Goal: Transaction & Acquisition: Book appointment/travel/reservation

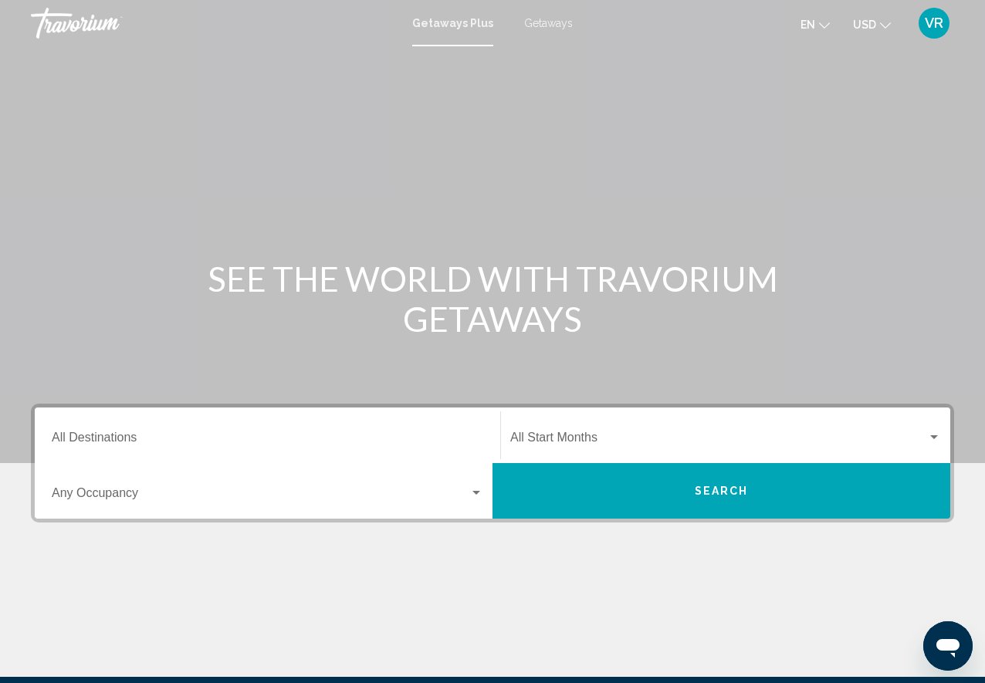
click at [541, 28] on span "Getaways" at bounding box center [548, 23] width 49 height 12
click at [72, 442] on input "Destination All Destinations" at bounding box center [268, 441] width 432 height 14
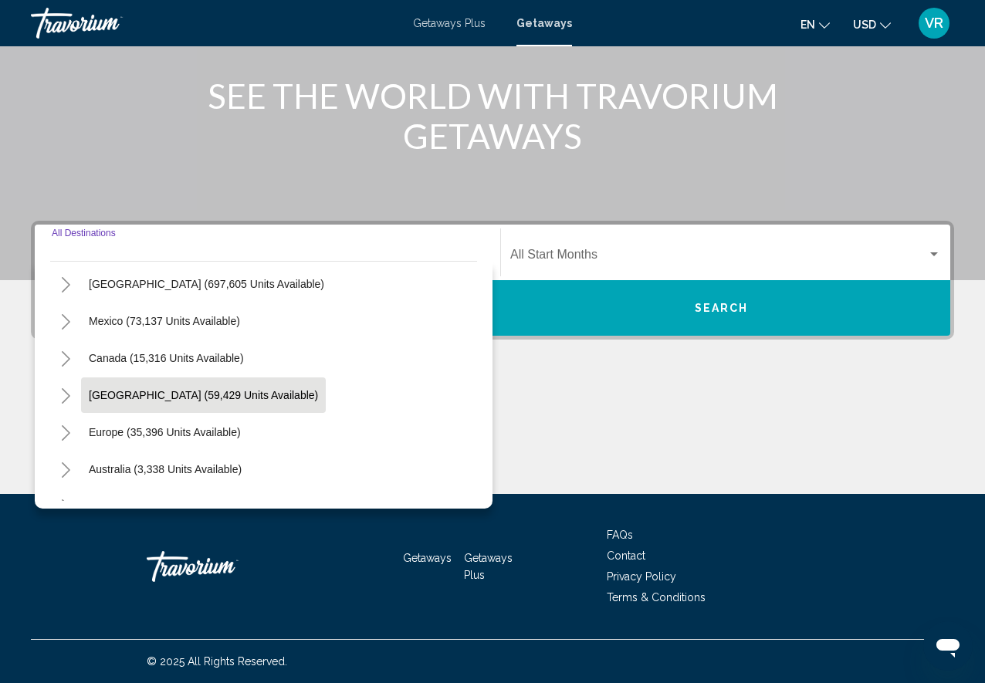
scroll to position [42, 0]
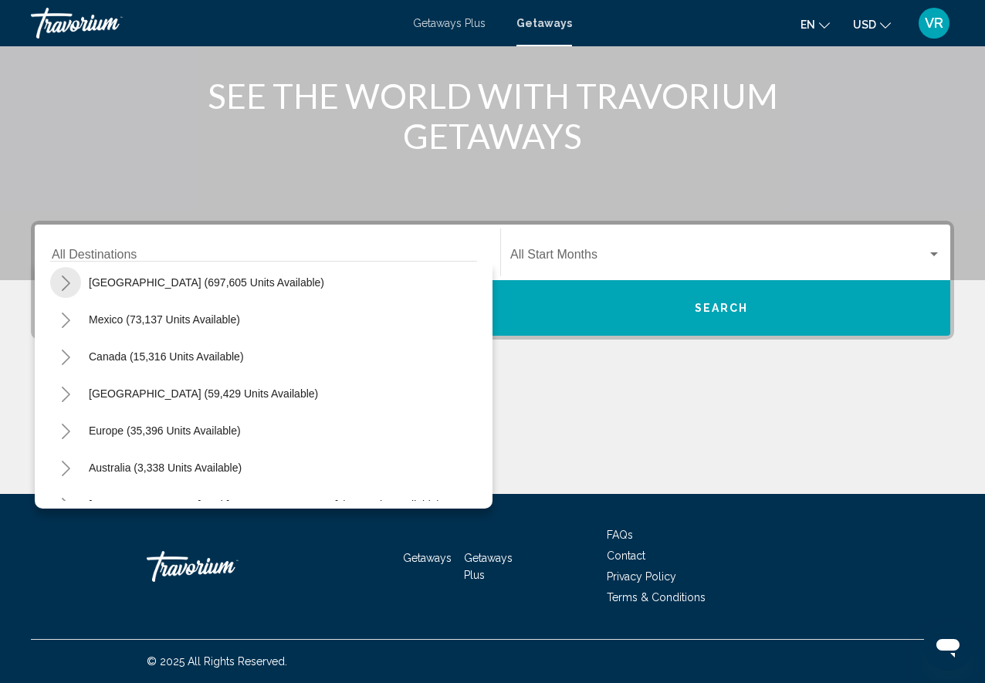
click at [68, 281] on icon "Toggle United States (697,605 units available)" at bounding box center [66, 283] width 12 height 15
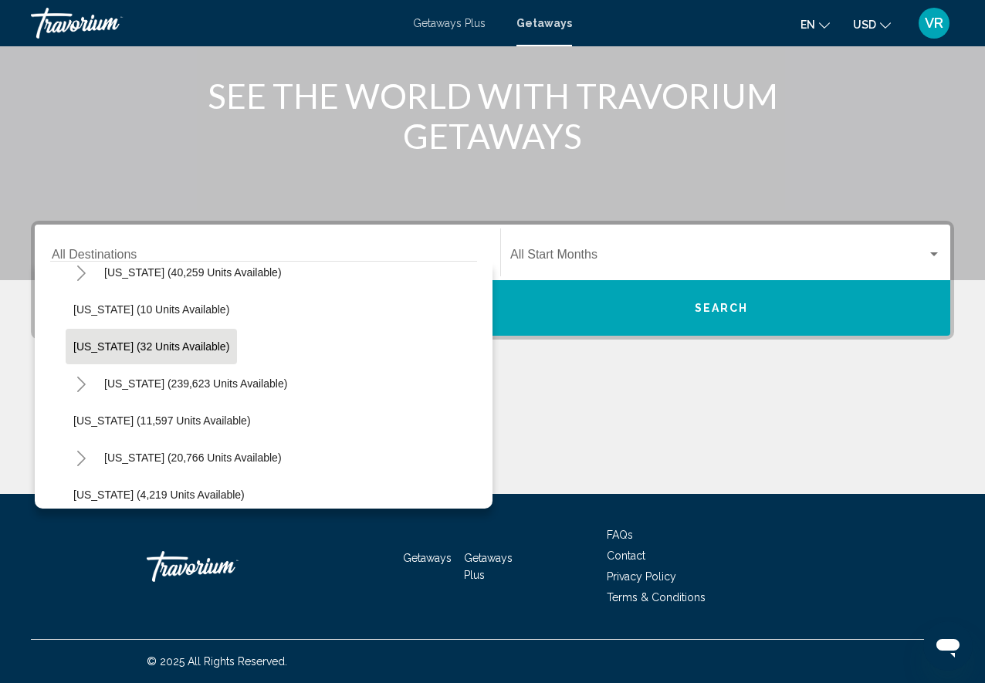
scroll to position [241, 0]
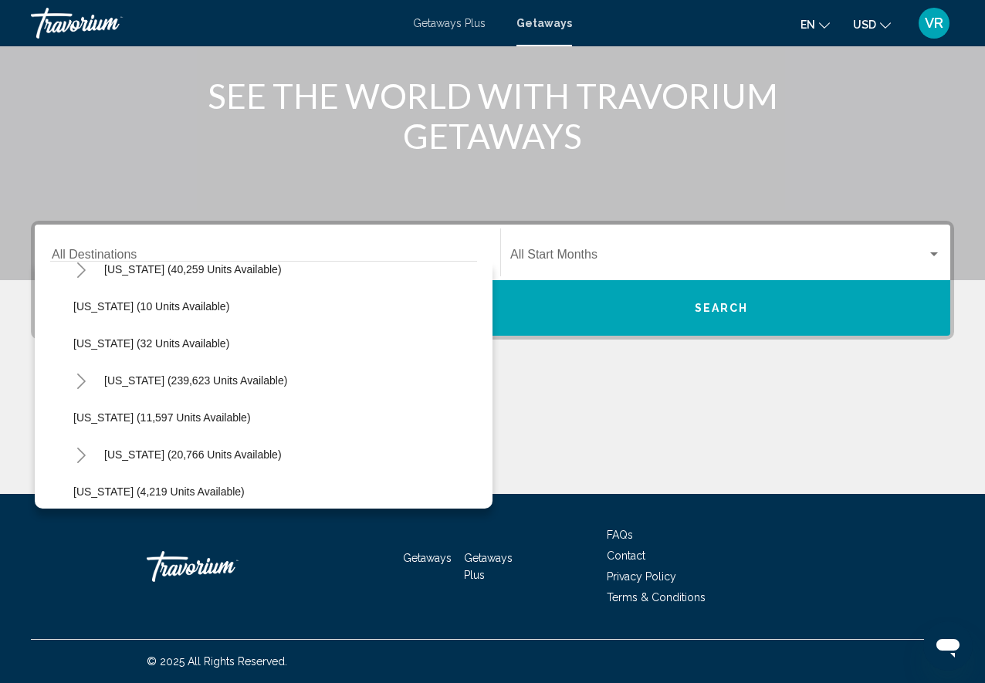
click at [83, 381] on icon "Toggle Florida (239,623 units available)" at bounding box center [82, 381] width 12 height 15
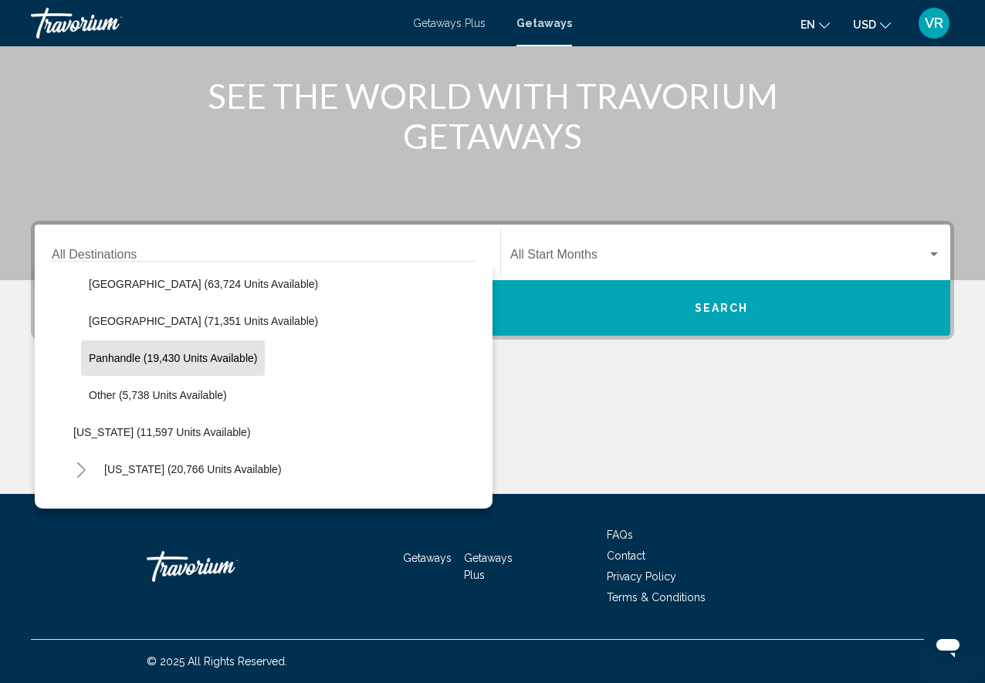
scroll to position [183, 0]
click at [111, 363] on span "Panhandle (19,430 units available)" at bounding box center [173, 358] width 168 height 12
type input "**********"
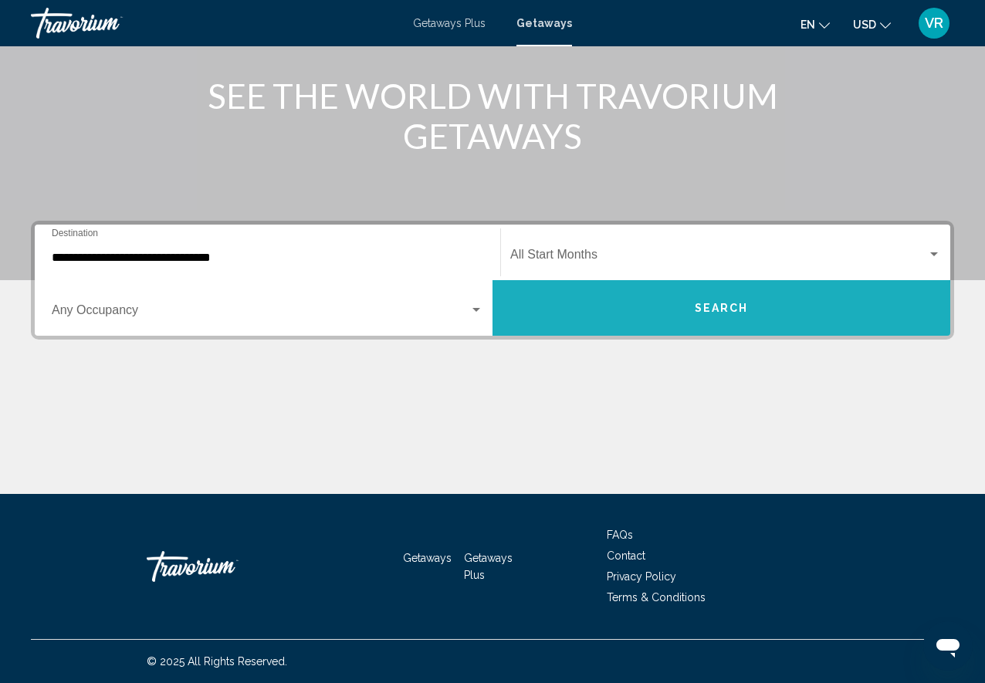
click at [562, 326] on button "Search" at bounding box center [722, 308] width 458 height 56
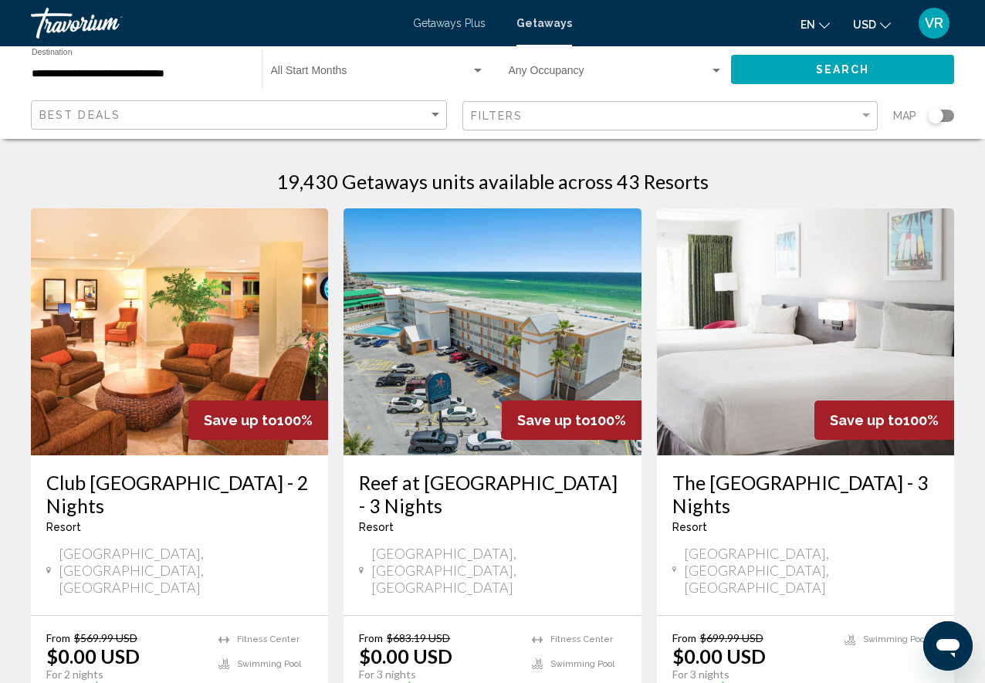
click at [707, 374] on img "Main content" at bounding box center [805, 331] width 297 height 247
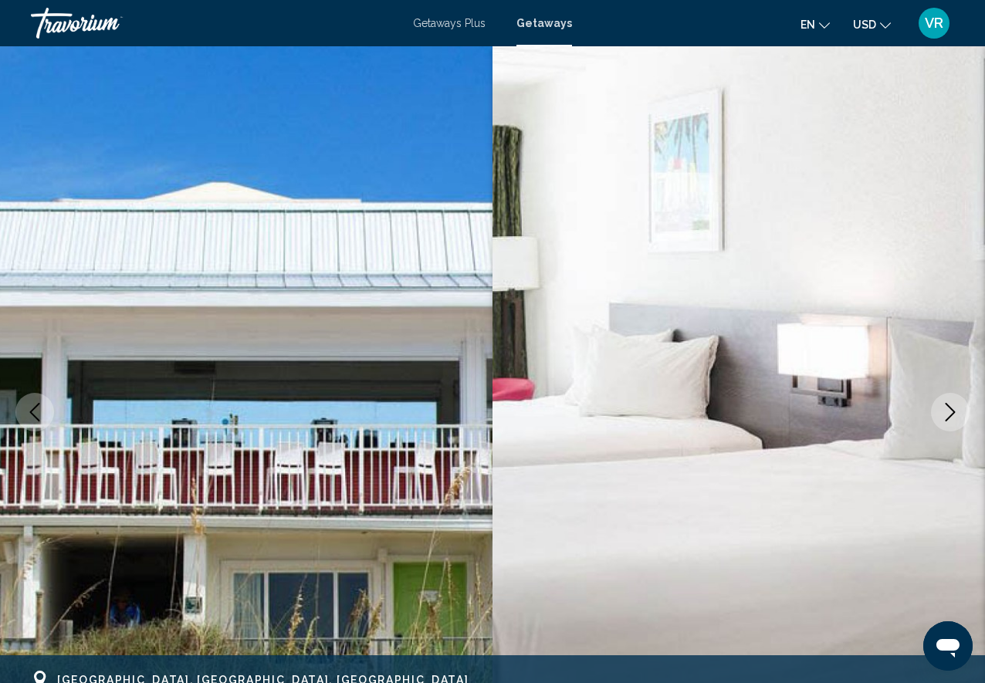
scroll to position [1, 0]
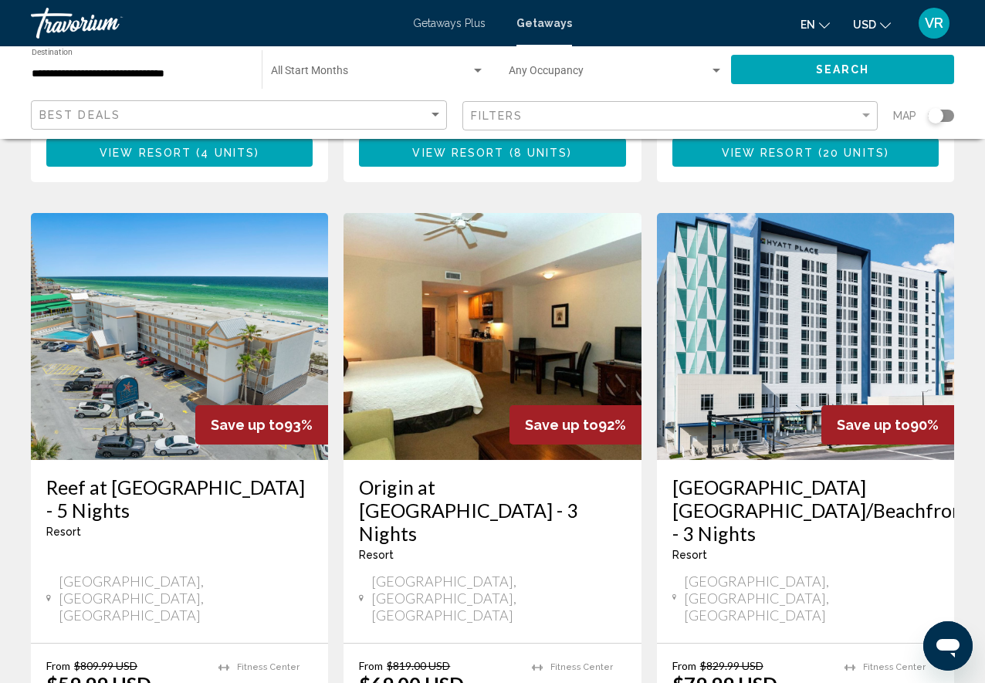
scroll to position [1767, 0]
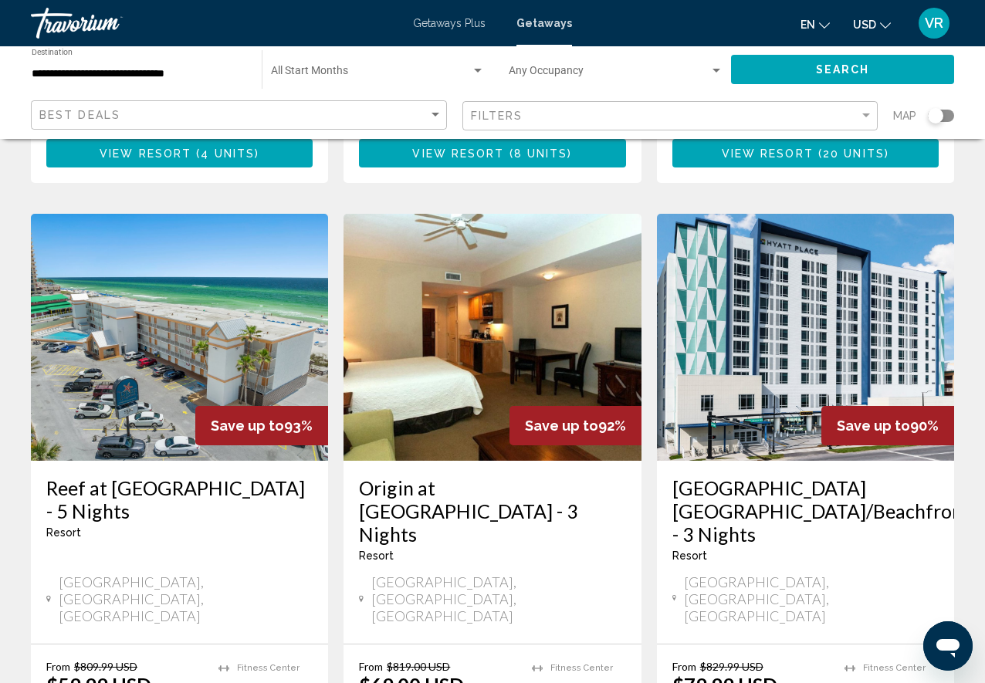
click at [723, 316] on img "Main content" at bounding box center [805, 337] width 297 height 247
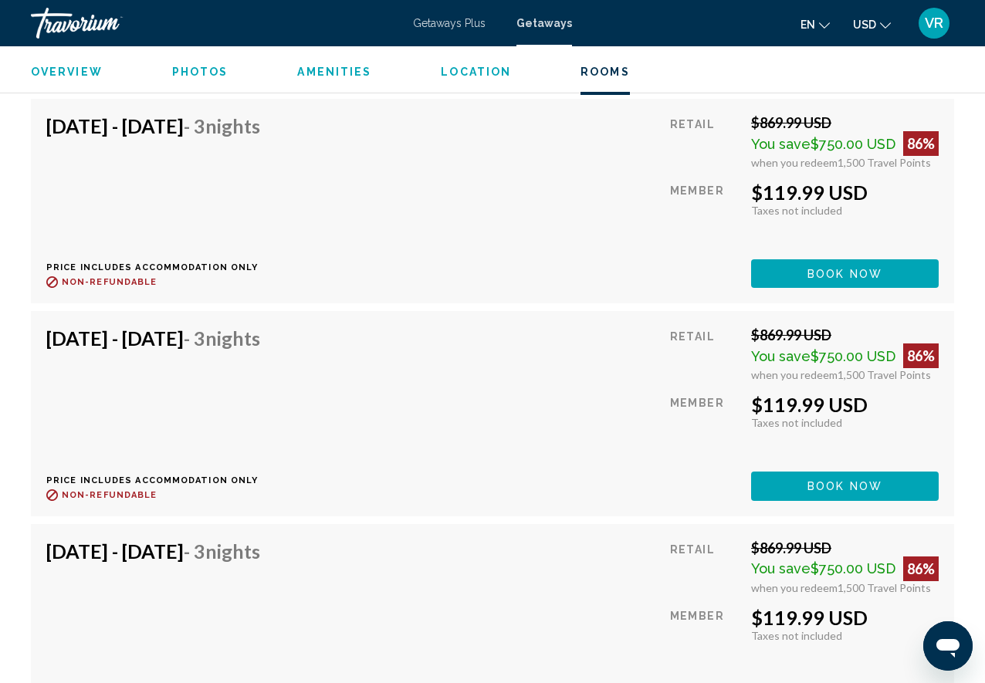
scroll to position [2957, 0]
click at [771, 287] on button "Book now" at bounding box center [845, 273] width 188 height 29
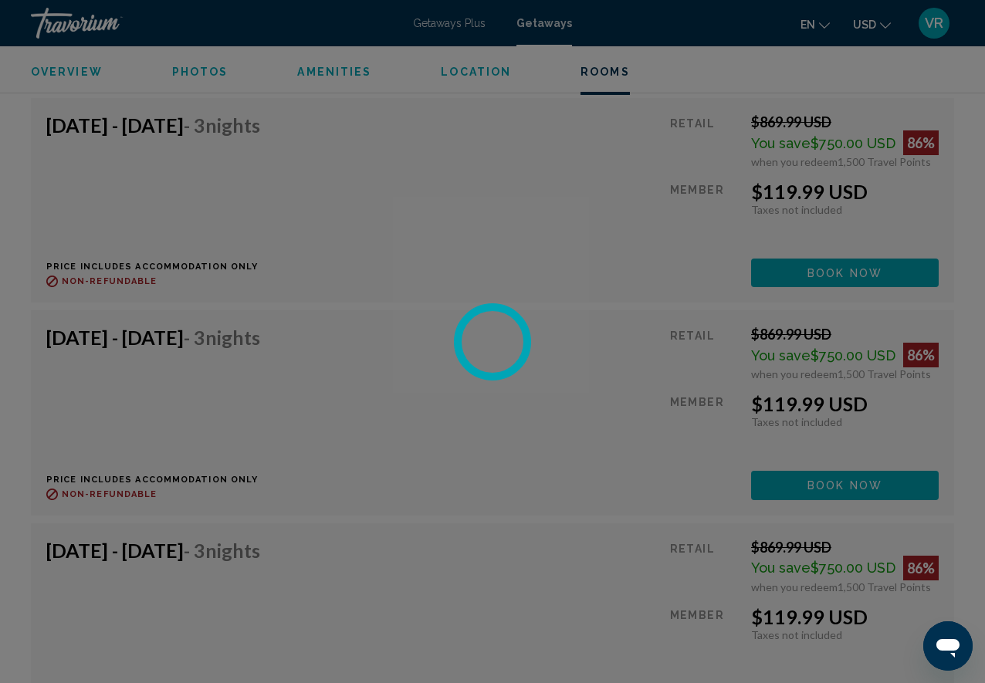
scroll to position [2961, 0]
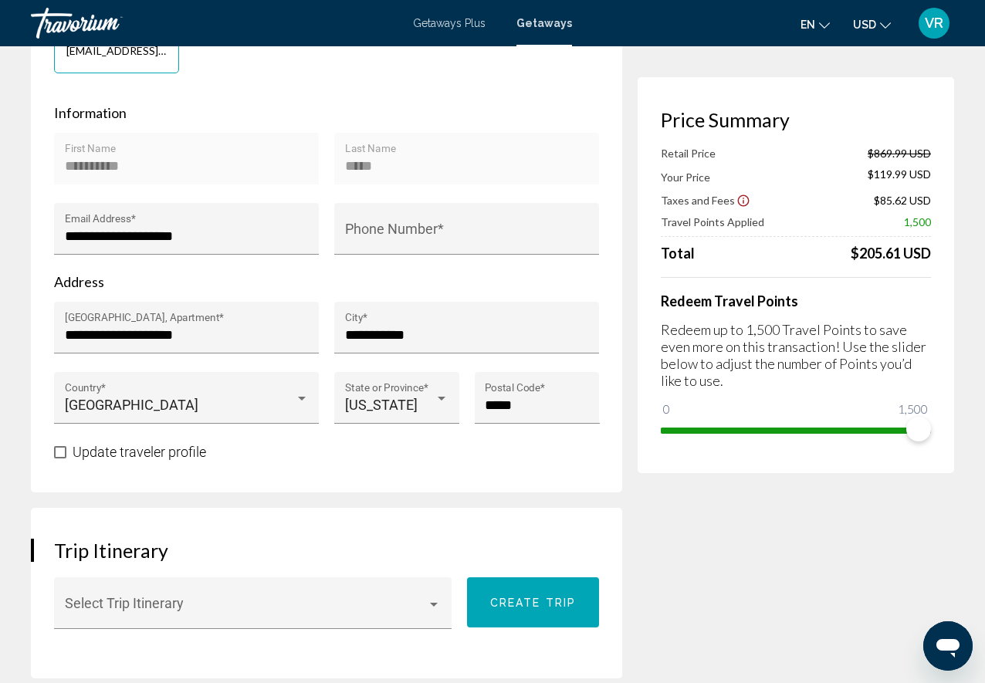
scroll to position [506, 0]
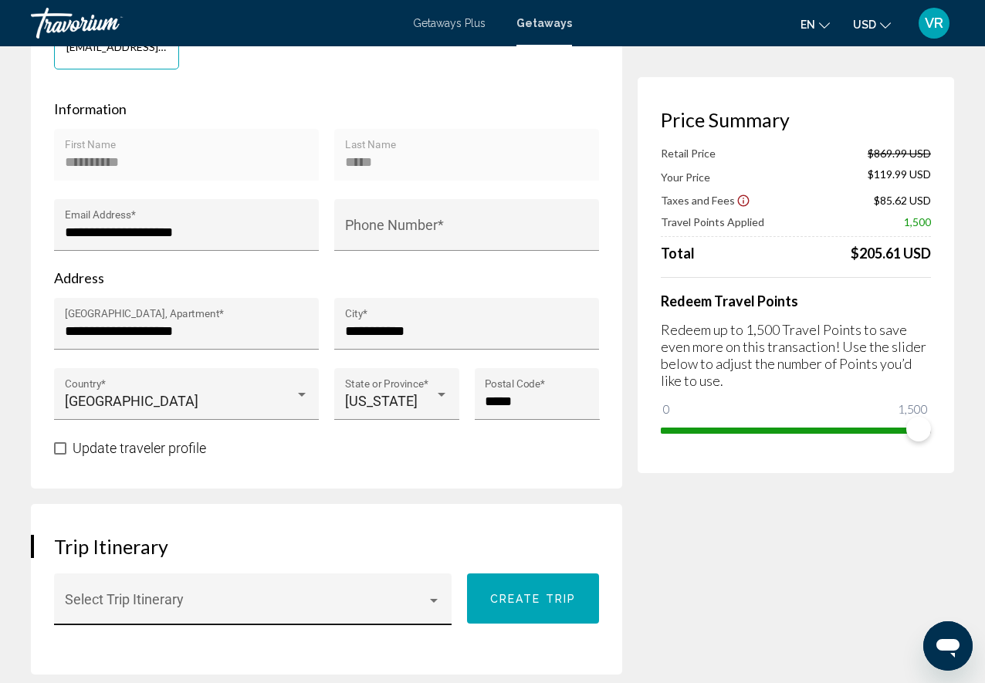
click at [280, 585] on div "Select Trip Itinerary" at bounding box center [253, 605] width 377 height 41
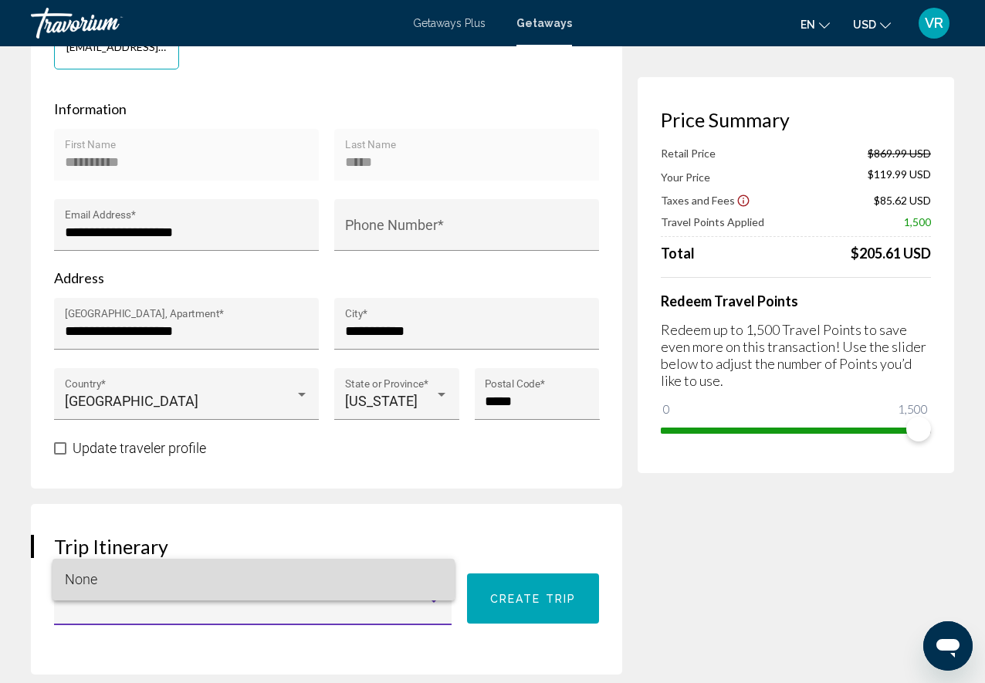
click at [252, 573] on span "None" at bounding box center [254, 580] width 378 height 42
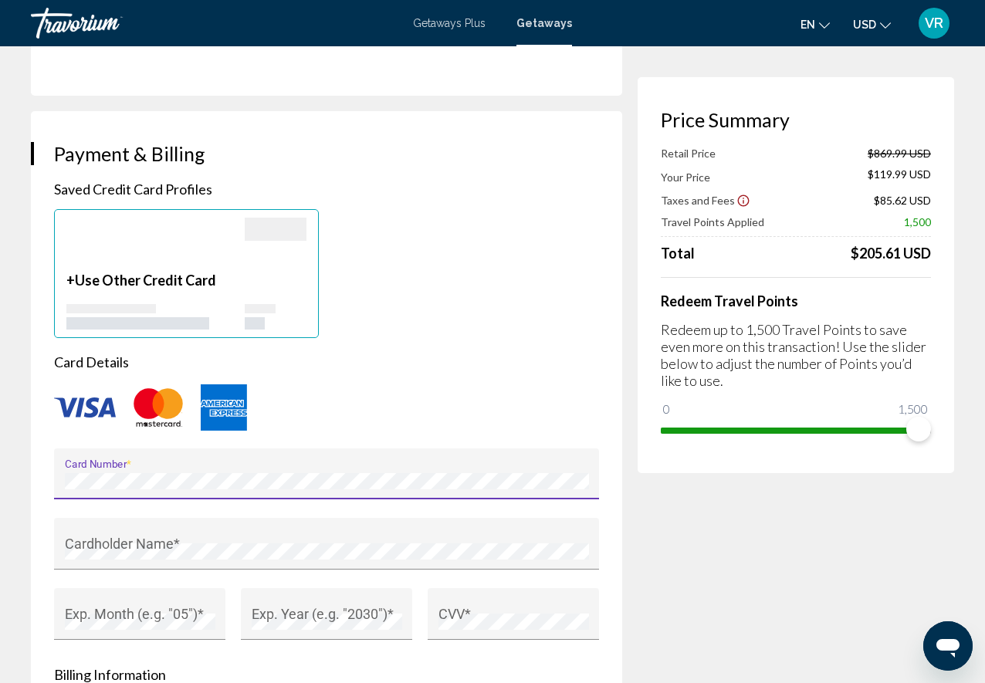
scroll to position [1084, 0]
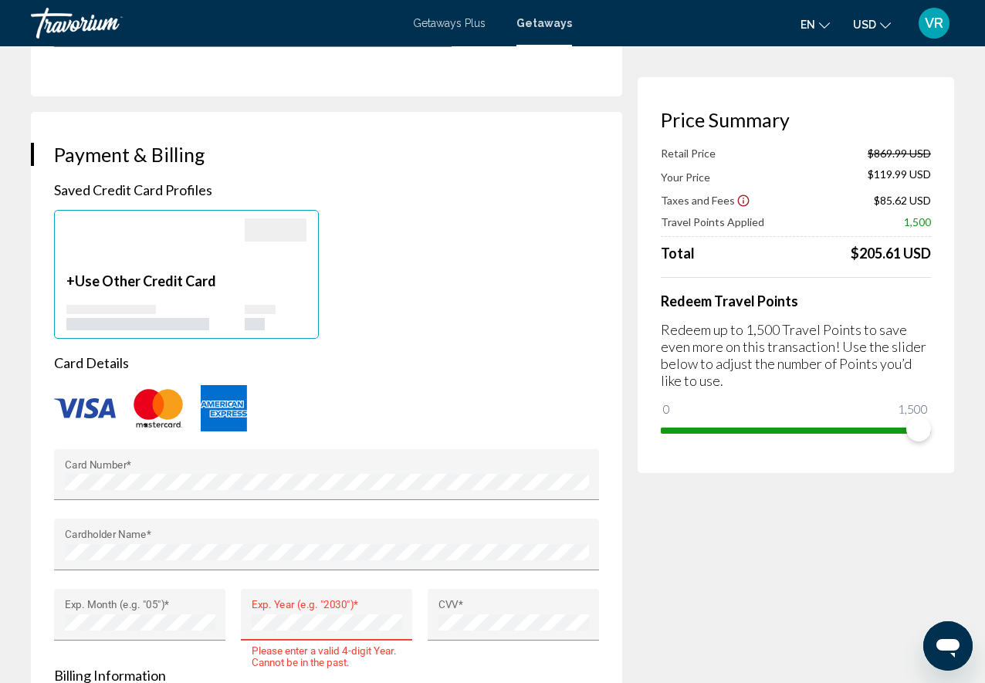
click at [456, 635] on form "Card Details Card Number * Cardholder Name * Exp. Month (e.g. "05") * Exp. Year…" at bounding box center [326, 675] width 545 height 642
click at [313, 637] on form "Card Details Card Number * Cardholder Name * Exp. Month (e.g. "05") * Exp. Year…" at bounding box center [326, 675] width 545 height 642
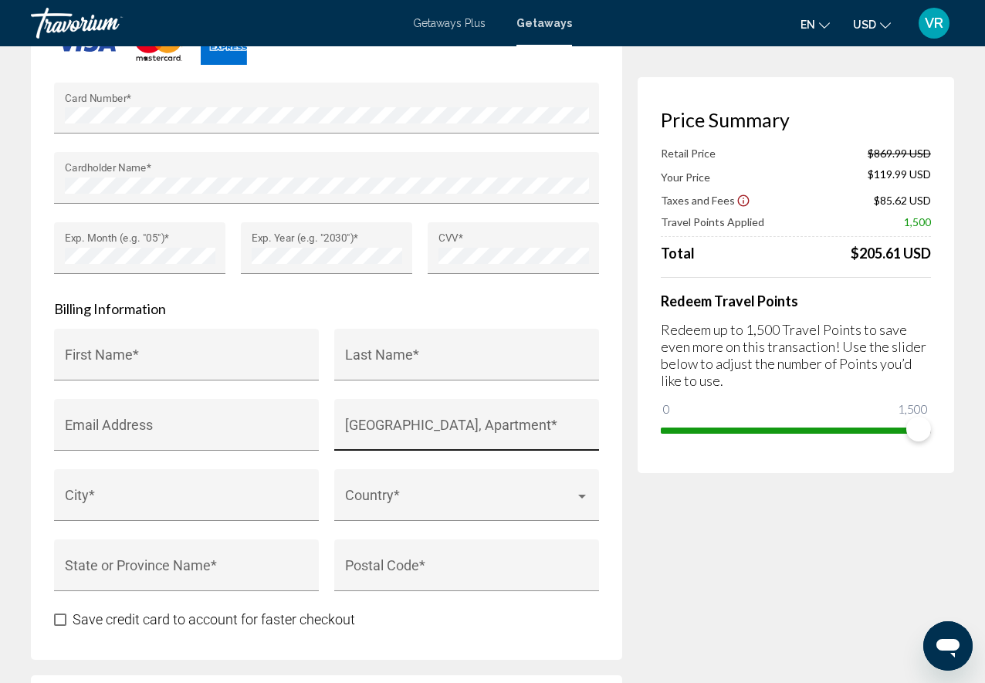
scroll to position [1451, 0]
click at [137, 354] on input "First Name *" at bounding box center [187, 361] width 244 height 15
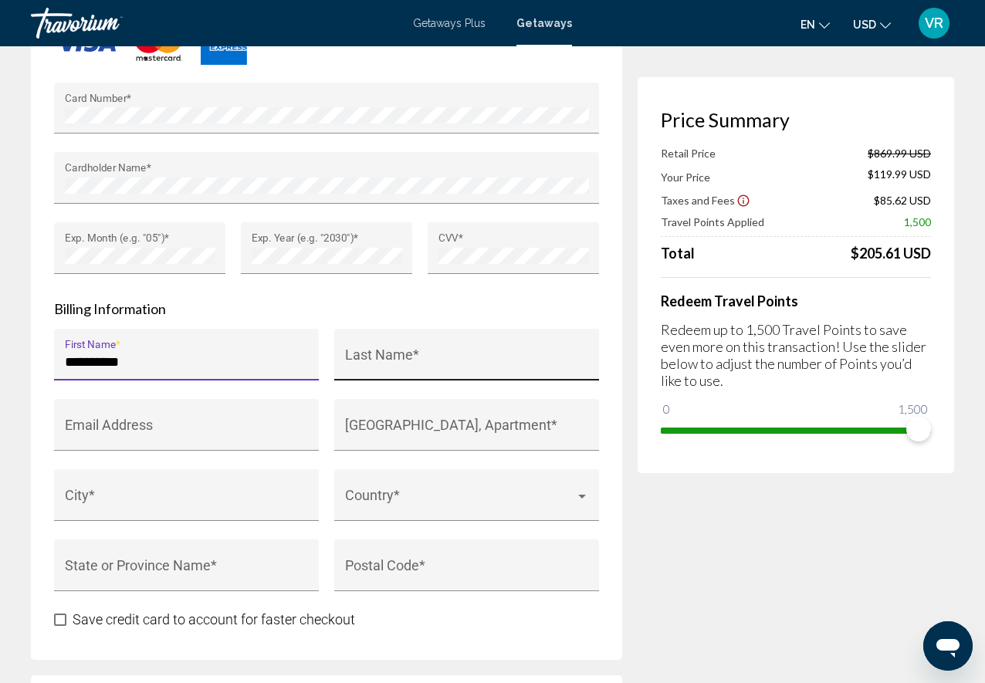
type input "**********"
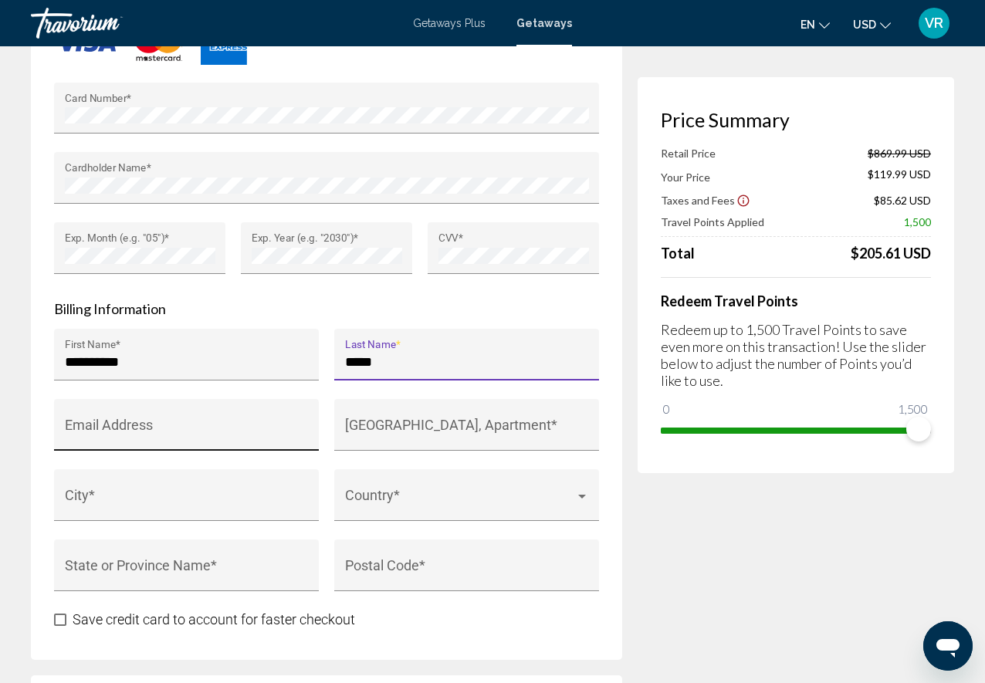
type input "*****"
click at [254, 414] on div "Email Address" at bounding box center [187, 430] width 244 height 41
type input "**********"
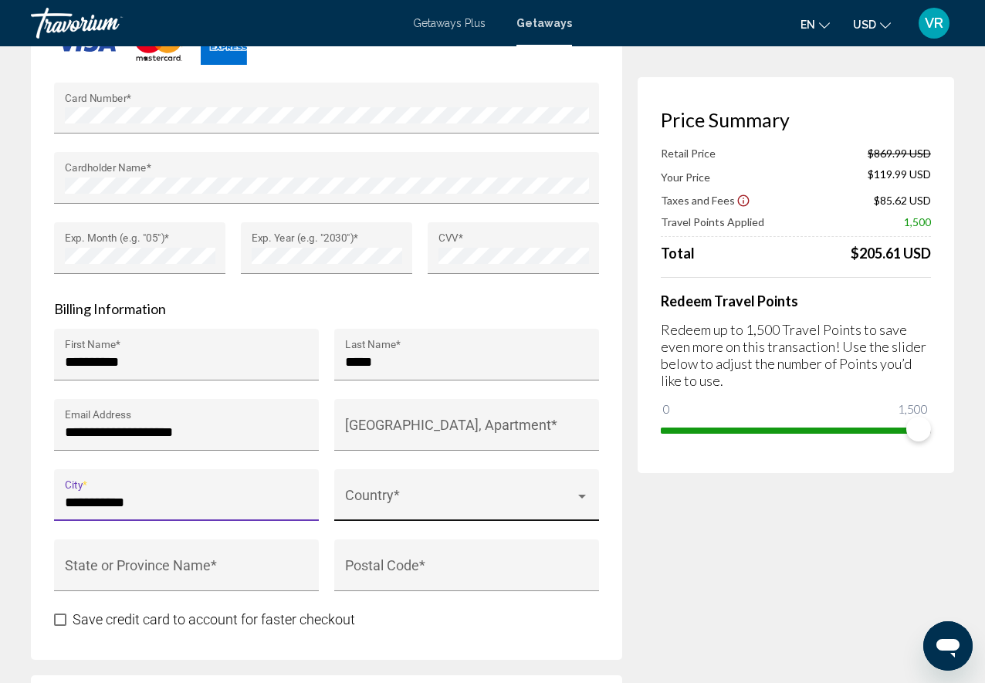
type input "**********"
click at [469, 495] on span "Main content" at bounding box center [460, 502] width 230 height 15
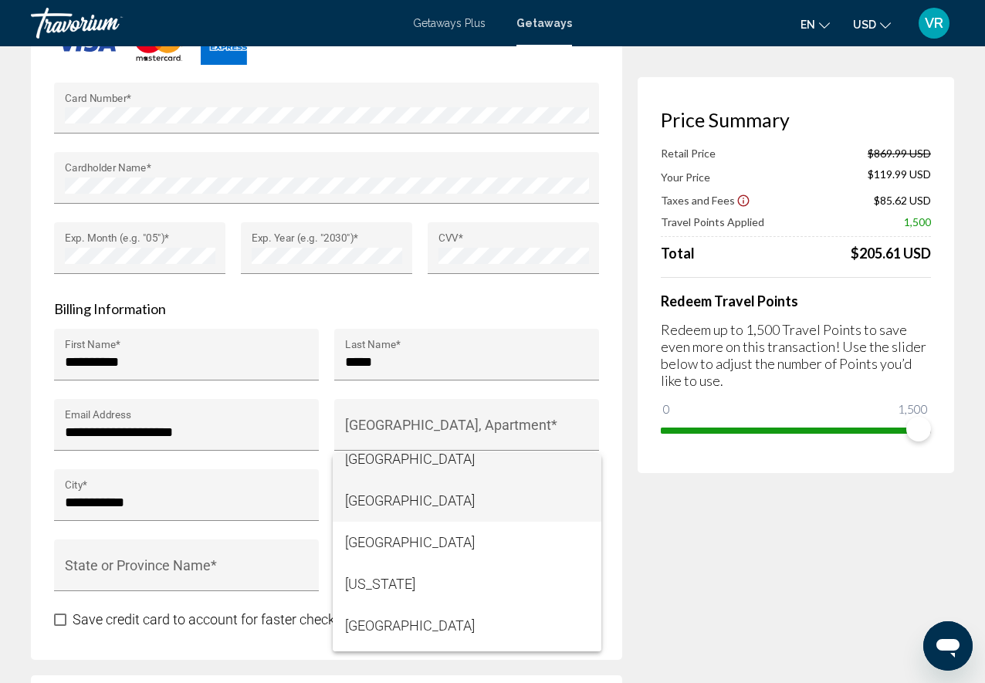
scroll to position [3377, 0]
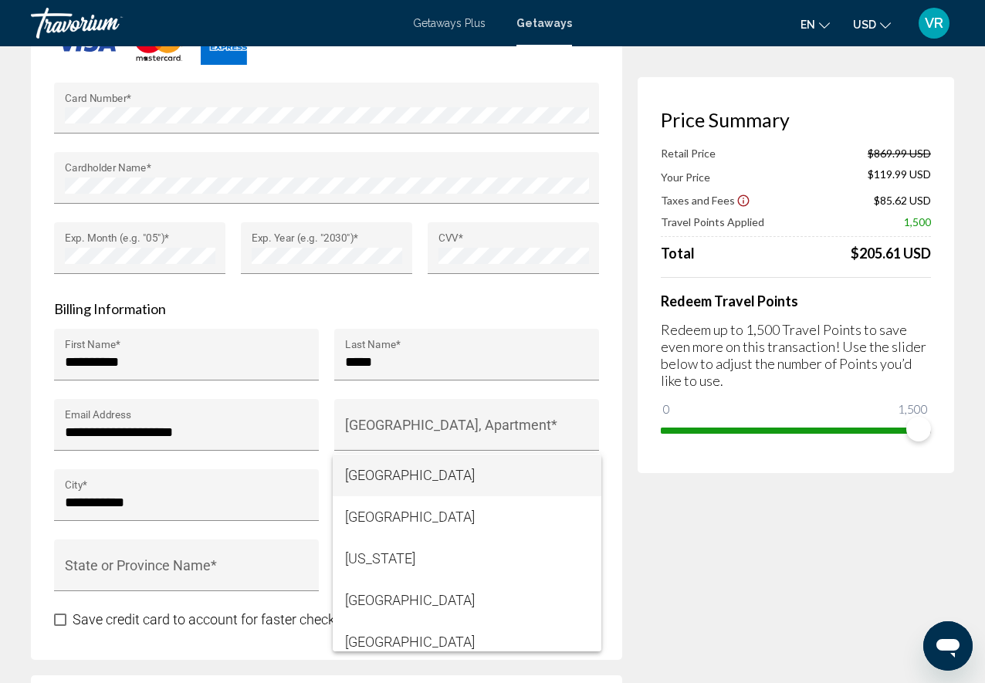
click at [313, 507] on div at bounding box center [492, 341] width 985 height 683
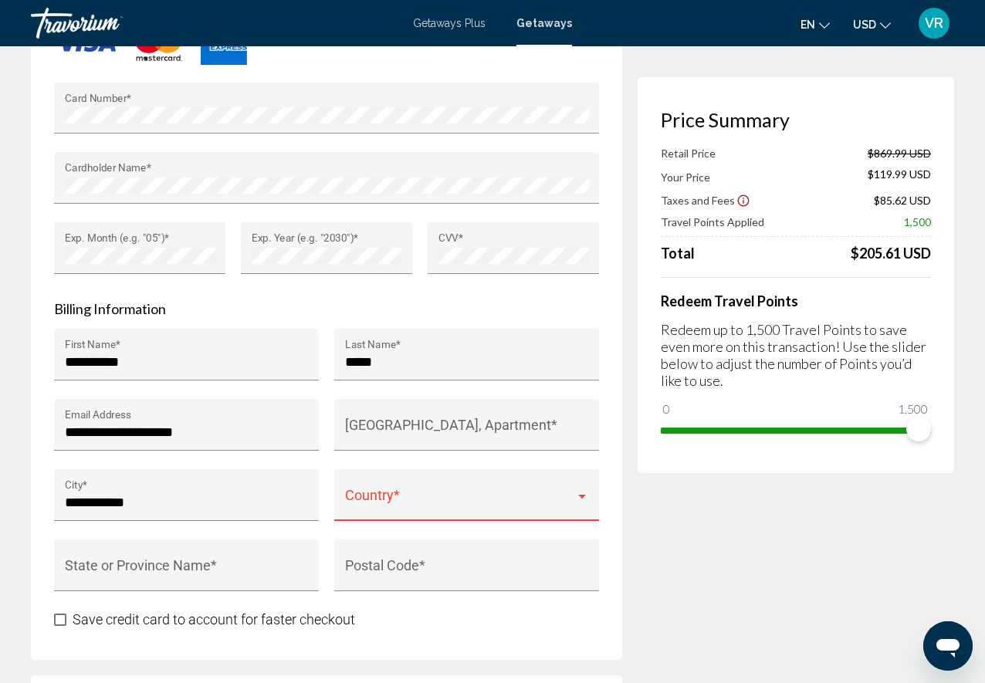
click at [387, 486] on div "Country *" at bounding box center [467, 500] width 244 height 41
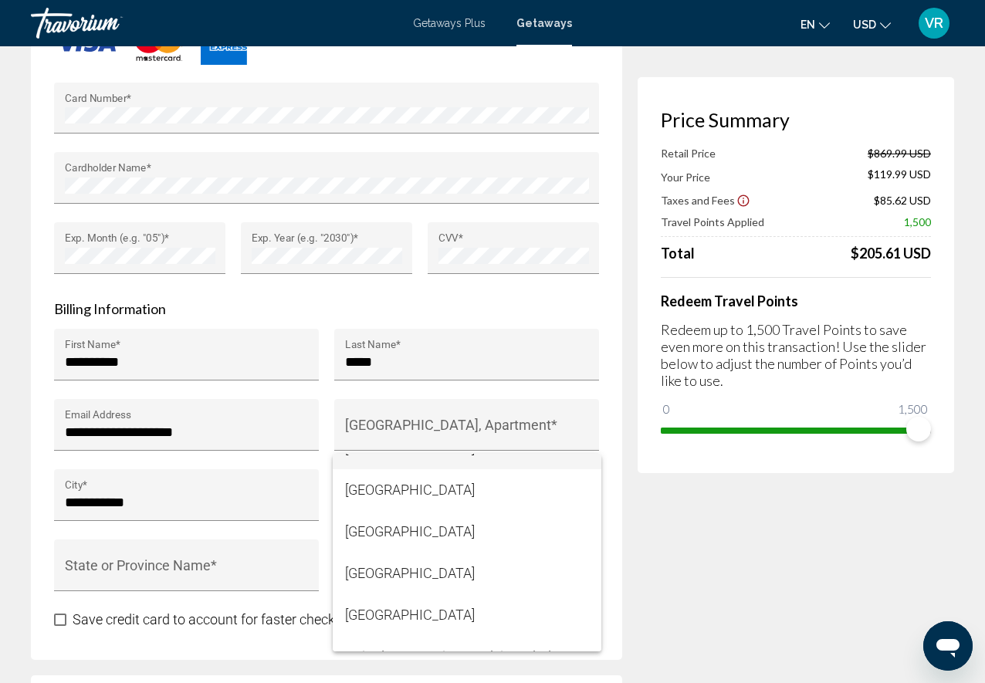
scroll to position [9962, 0]
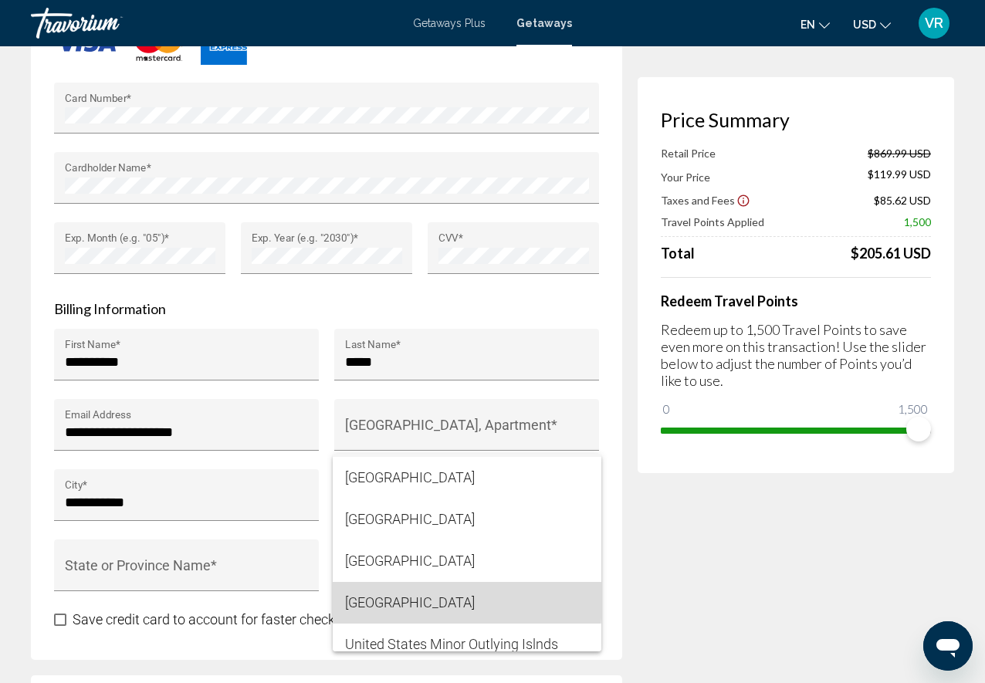
click at [361, 600] on span "[GEOGRAPHIC_DATA]" at bounding box center [467, 603] width 244 height 42
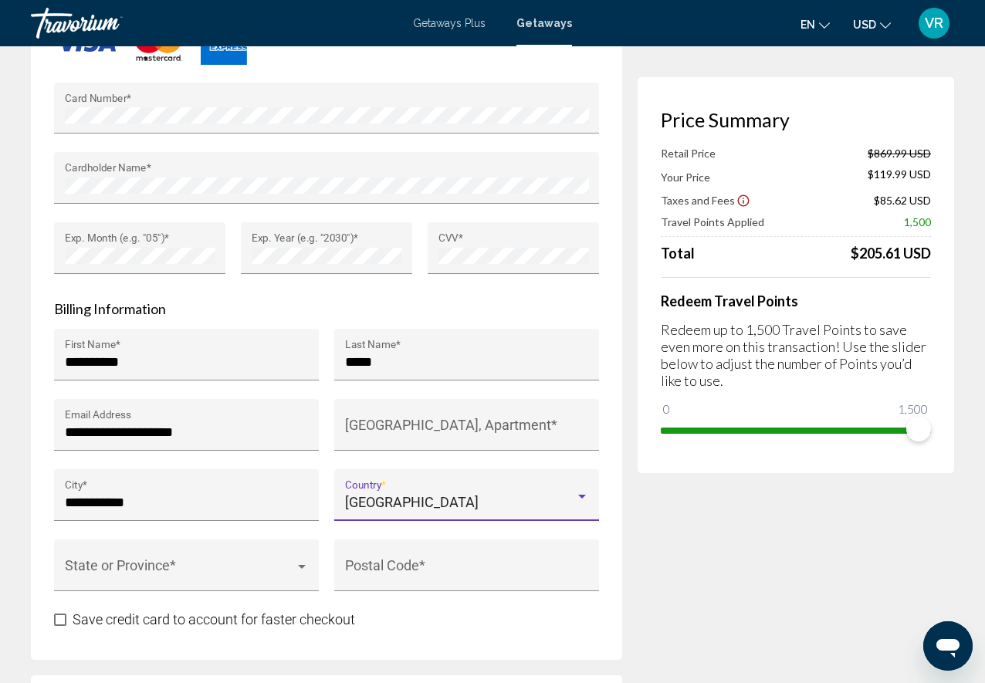
scroll to position [1455, 0]
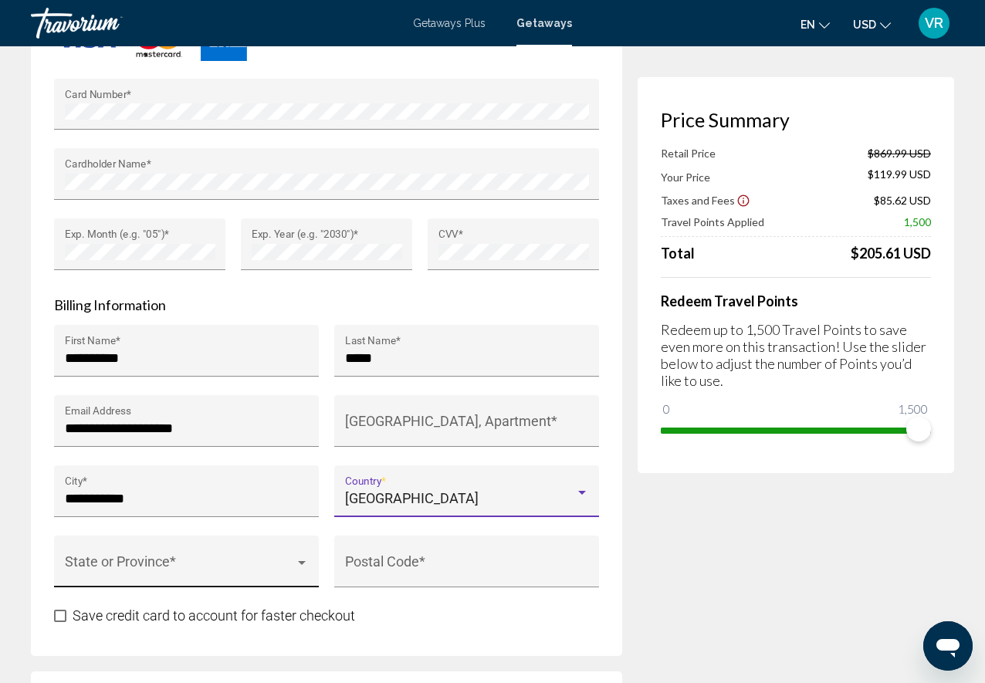
click at [230, 547] on div "State or Province *" at bounding box center [187, 567] width 244 height 41
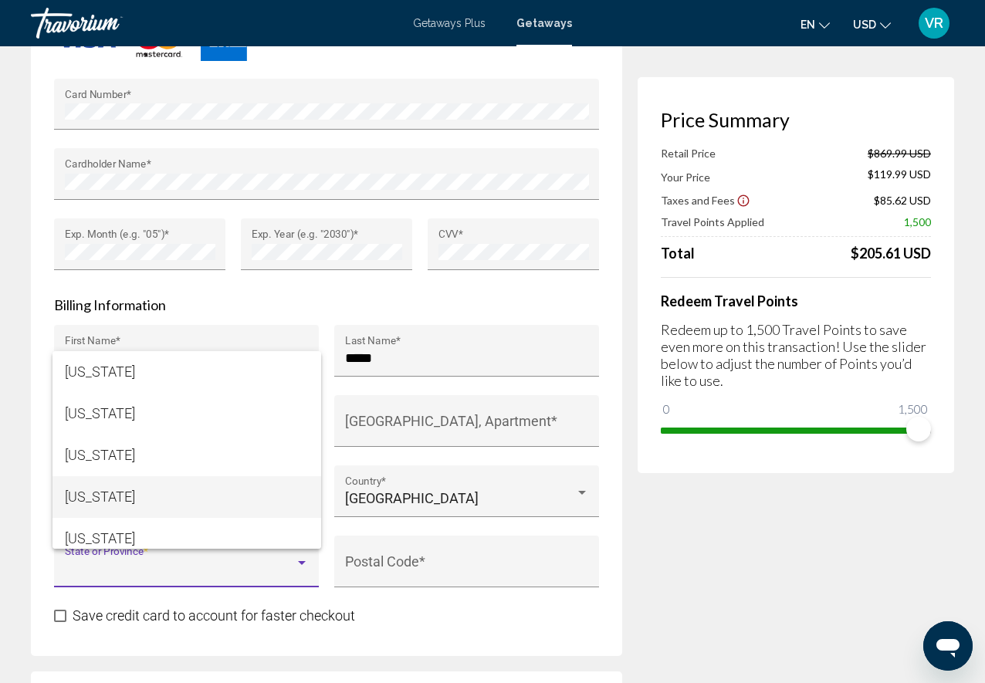
scroll to position [261, 0]
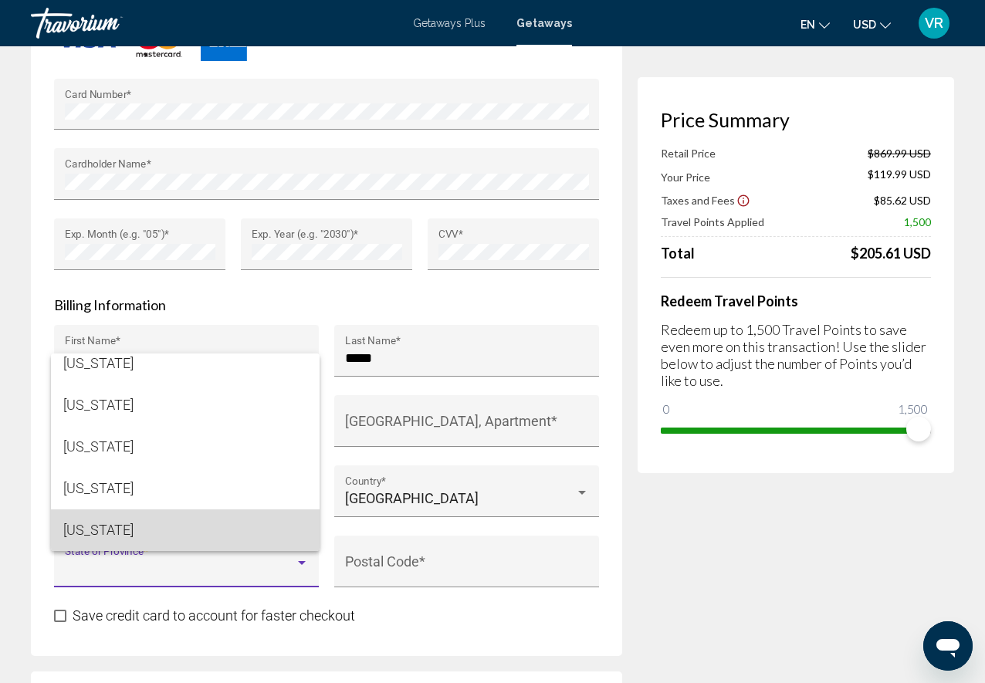
click at [233, 511] on span "[US_STATE]" at bounding box center [185, 531] width 244 height 42
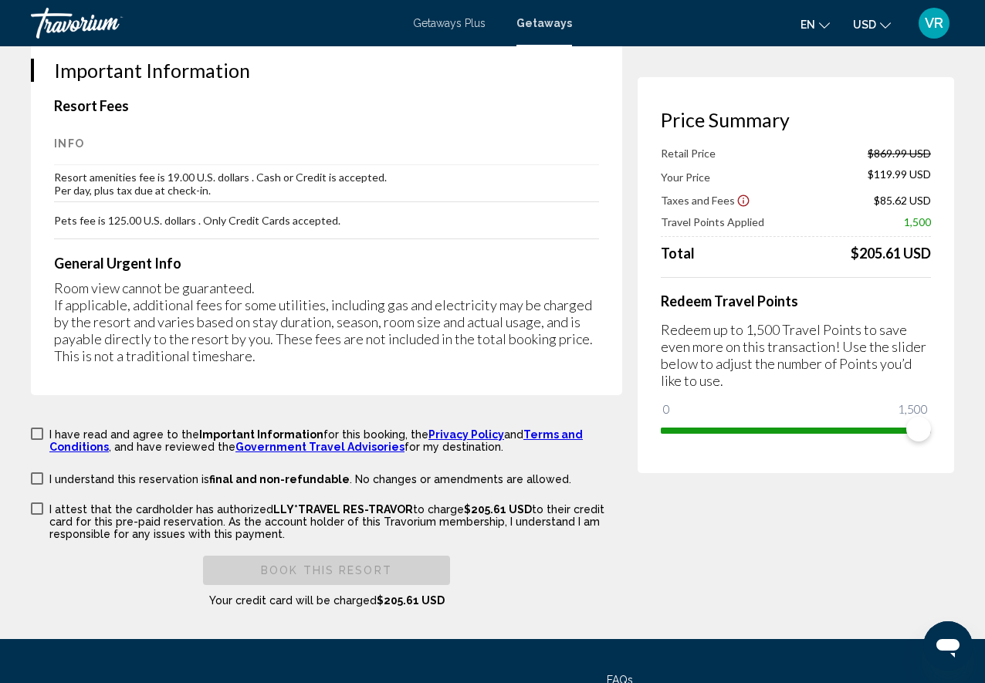
scroll to position [2543, 0]
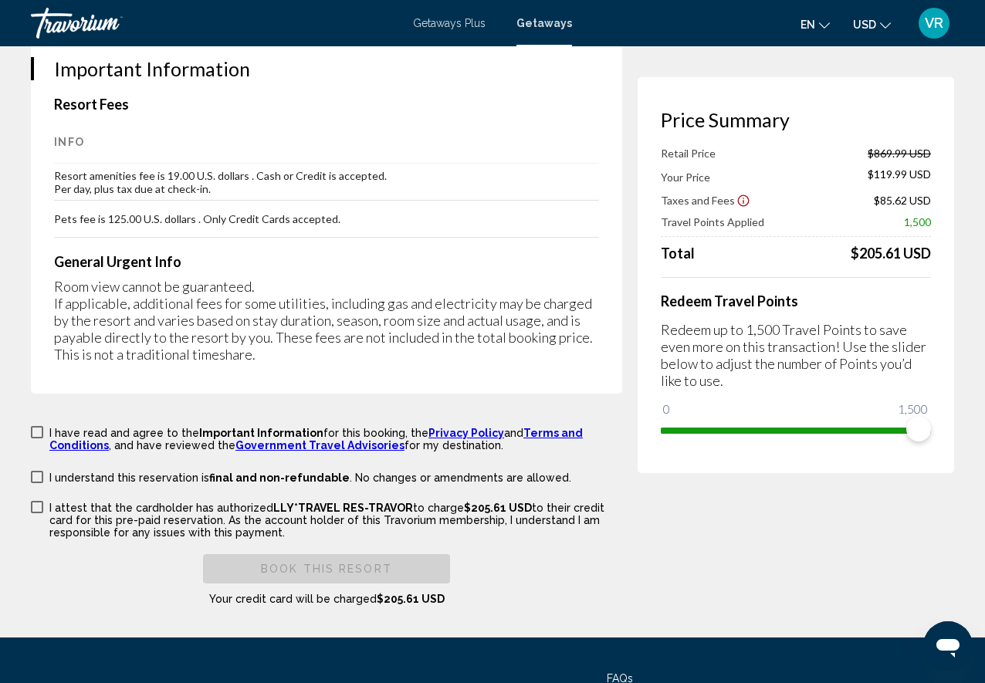
type input "*****"
click at [39, 426] on span "Main content" at bounding box center [37, 432] width 12 height 12
drag, startPoint x: 36, startPoint y: 442, endPoint x: 39, endPoint y: 452, distance: 10.5
click at [36, 471] on span "Main content" at bounding box center [37, 477] width 12 height 12
click at [36, 501] on span "Main content" at bounding box center [37, 507] width 12 height 12
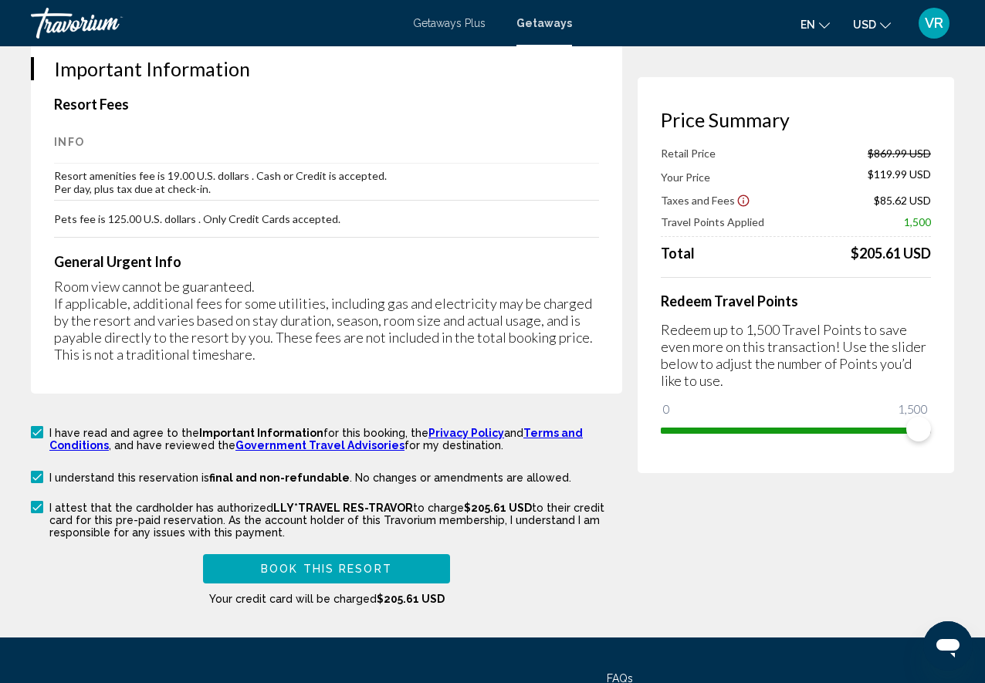
click at [297, 564] on span "Book this Resort" at bounding box center [326, 570] width 131 height 12
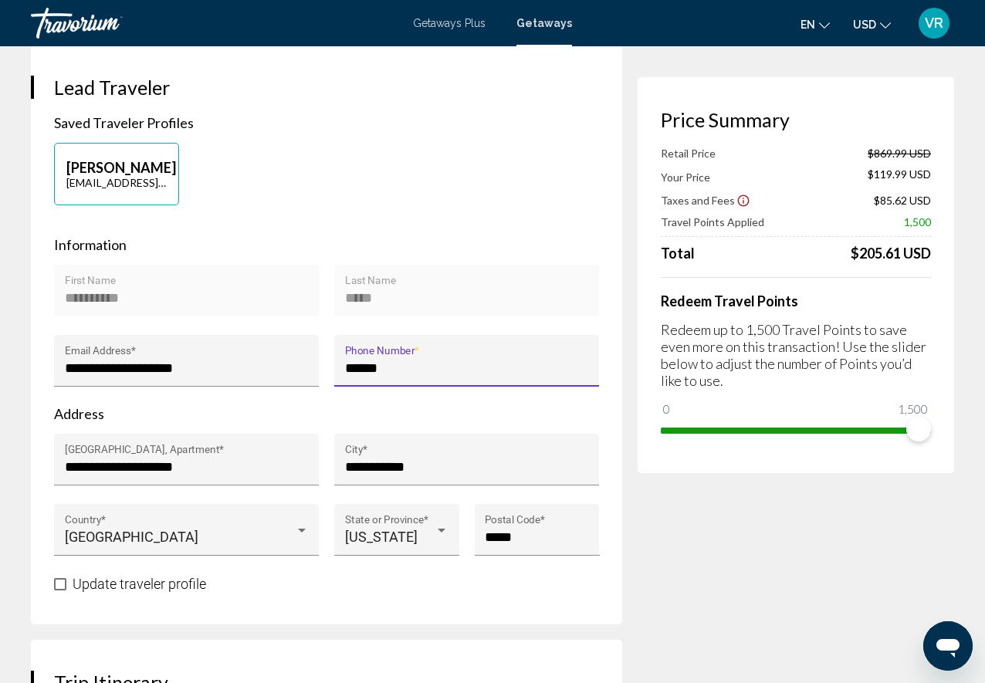
scroll to position [369, 0]
type input "**********"
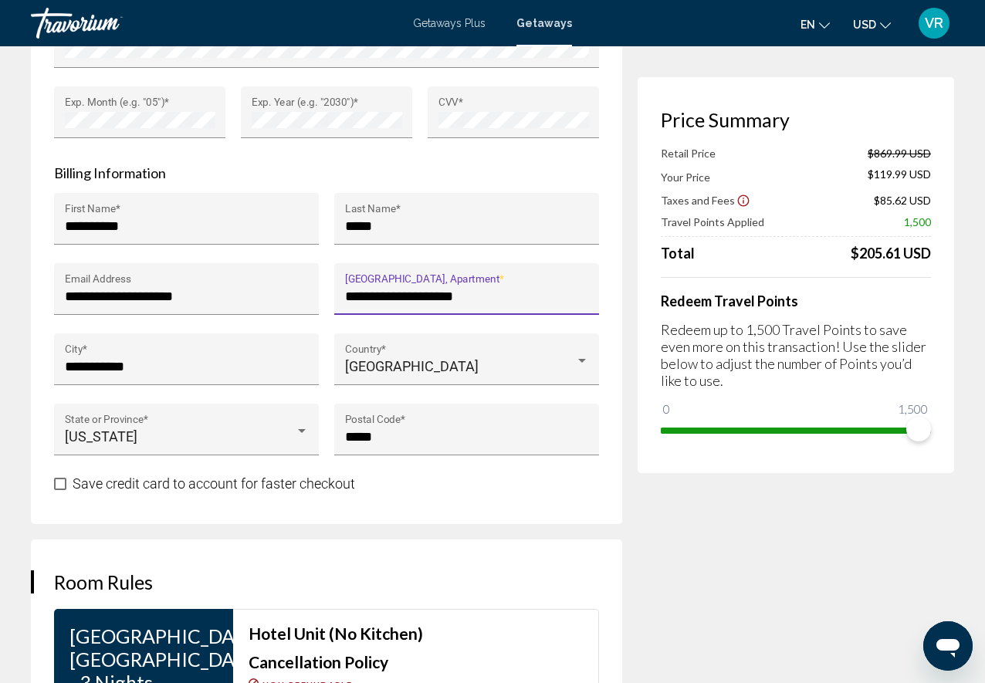
scroll to position [1584, 0]
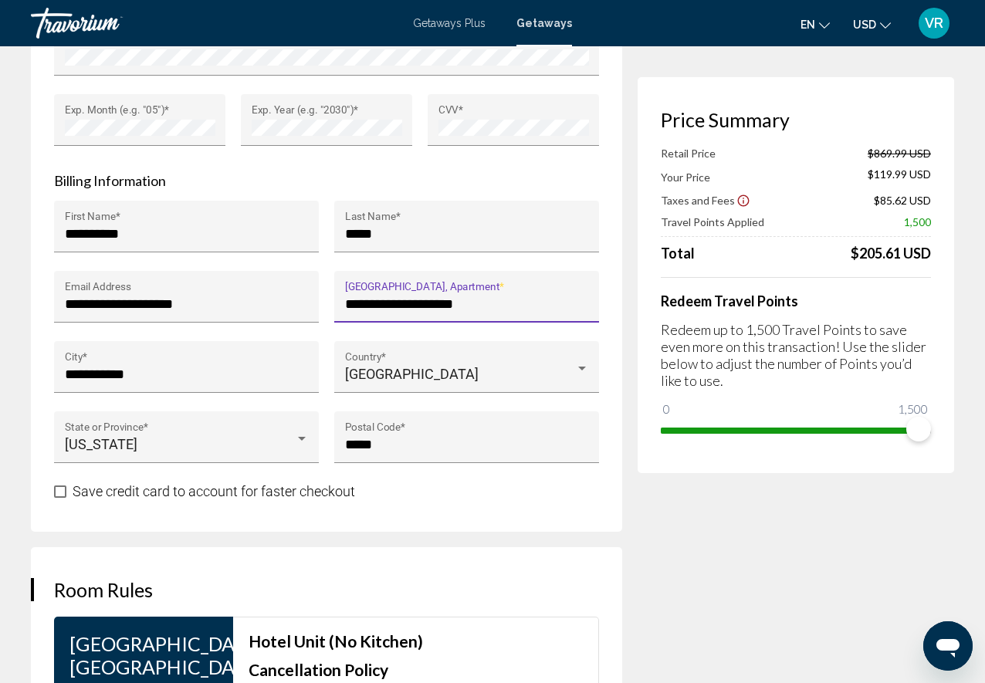
click at [397, 297] on input "**********" at bounding box center [467, 304] width 244 height 15
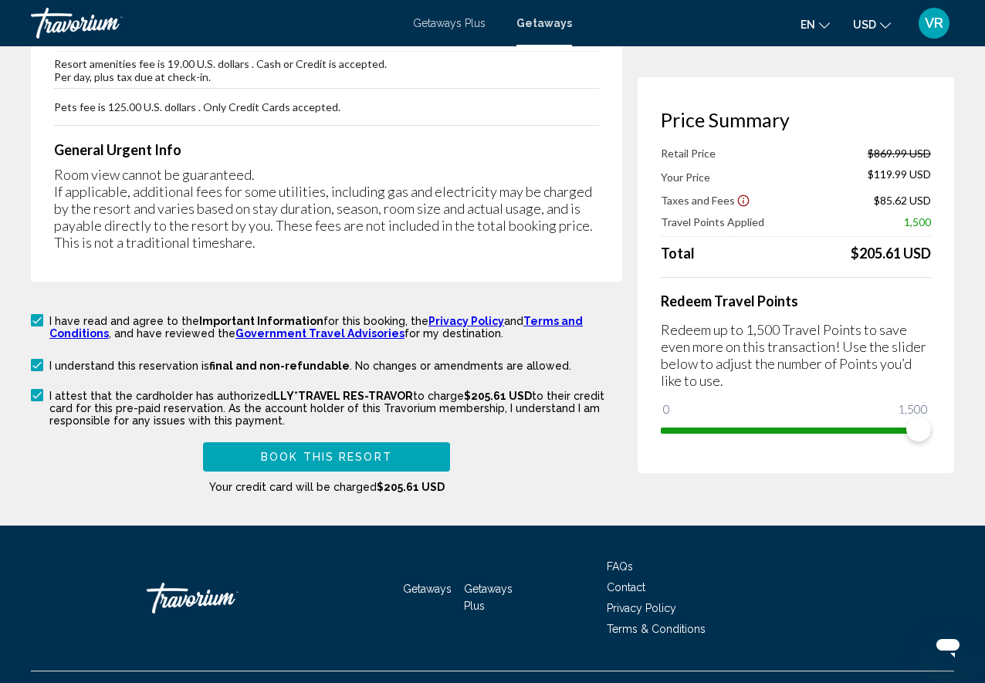
scroll to position [2654, 0]
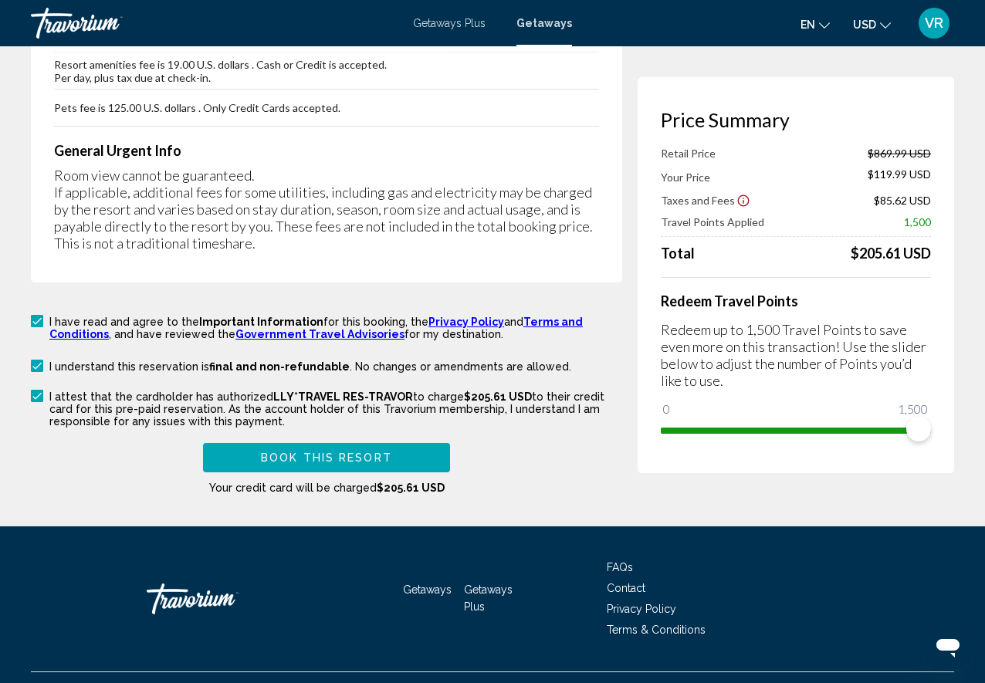
type input "**********"
click at [247, 443] on button "Book this Resort" at bounding box center [326, 457] width 247 height 29
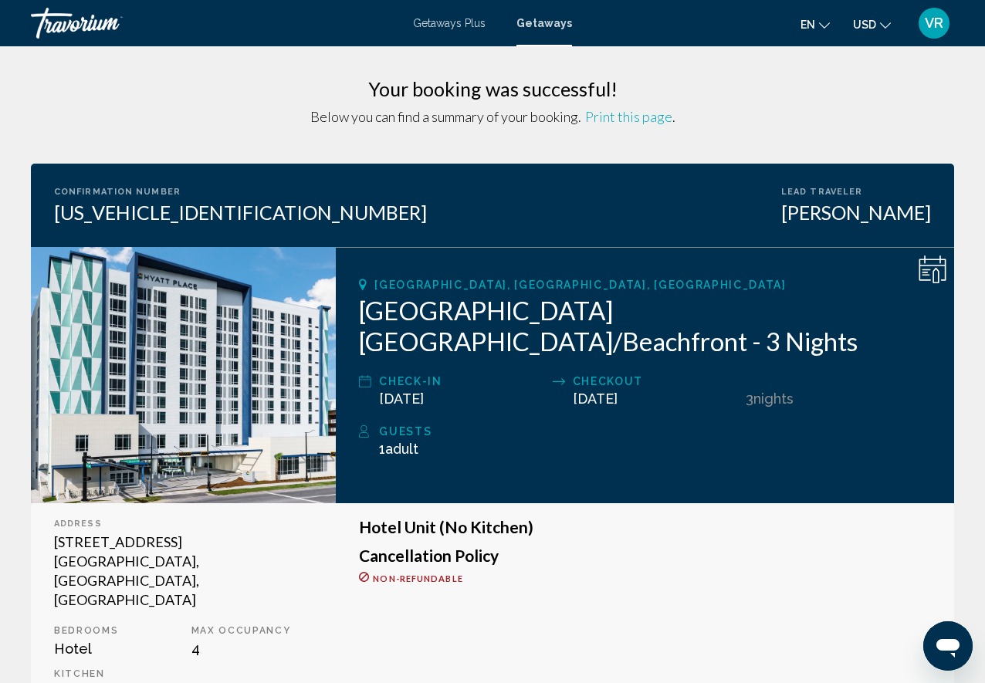
click at [779, 409] on div "[GEOGRAPHIC_DATA], [GEOGRAPHIC_DATA], [GEOGRAPHIC_DATA] [GEOGRAPHIC_DATA] [GEOG…" at bounding box center [645, 375] width 618 height 256
